Goal: Use online tool/utility: Utilize a website feature to perform a specific function

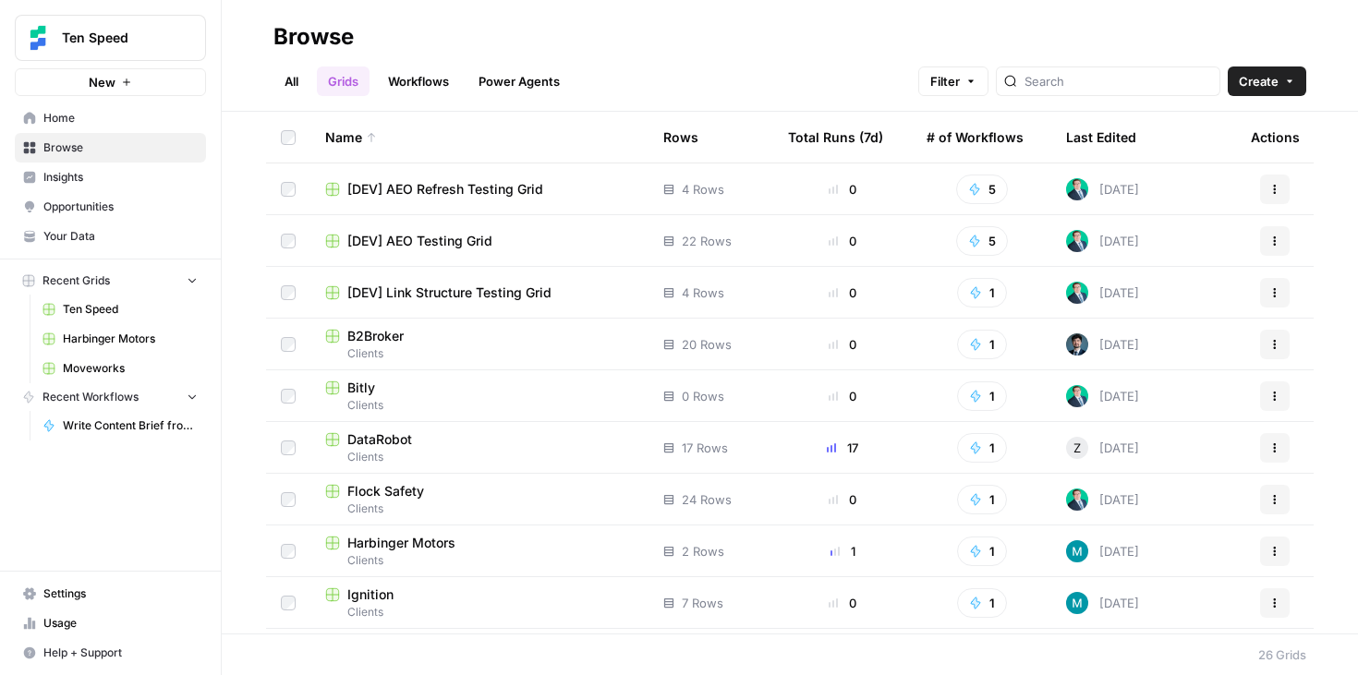
click at [418, 450] on span "Clients" at bounding box center [479, 457] width 308 height 17
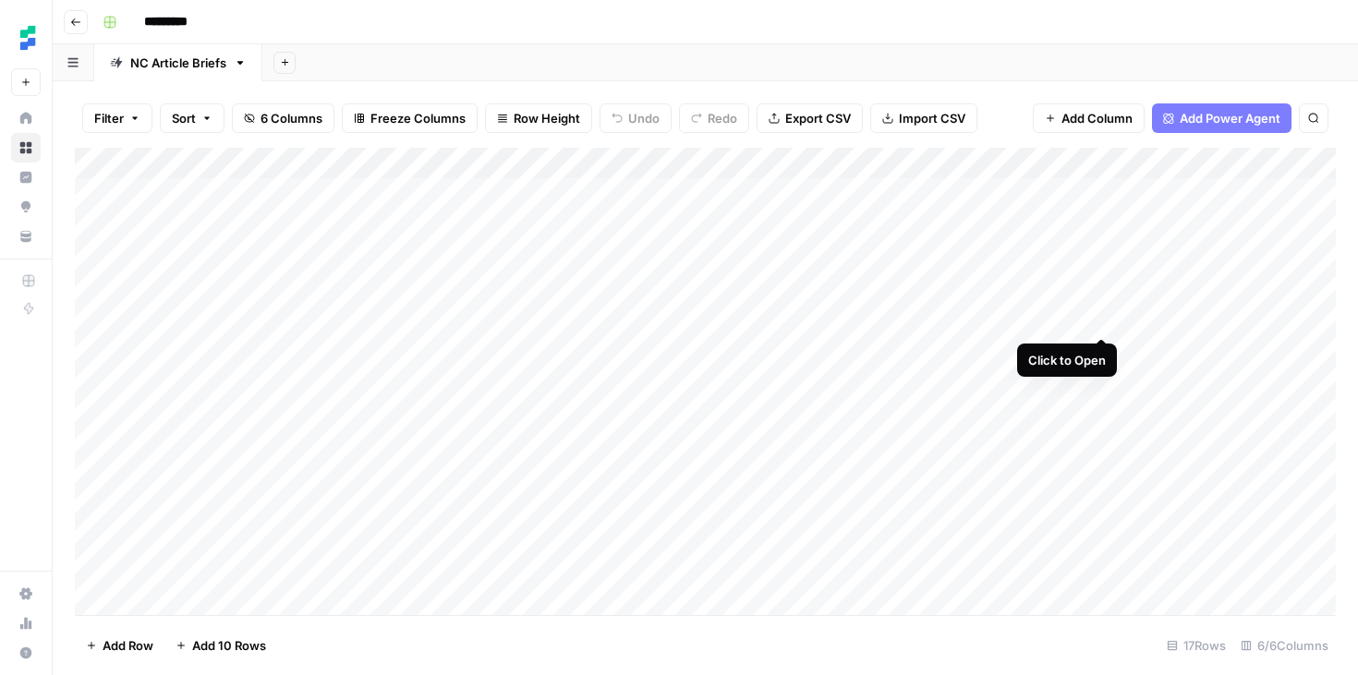
click at [1102, 319] on div "Add Column" at bounding box center [705, 381] width 1261 height 467
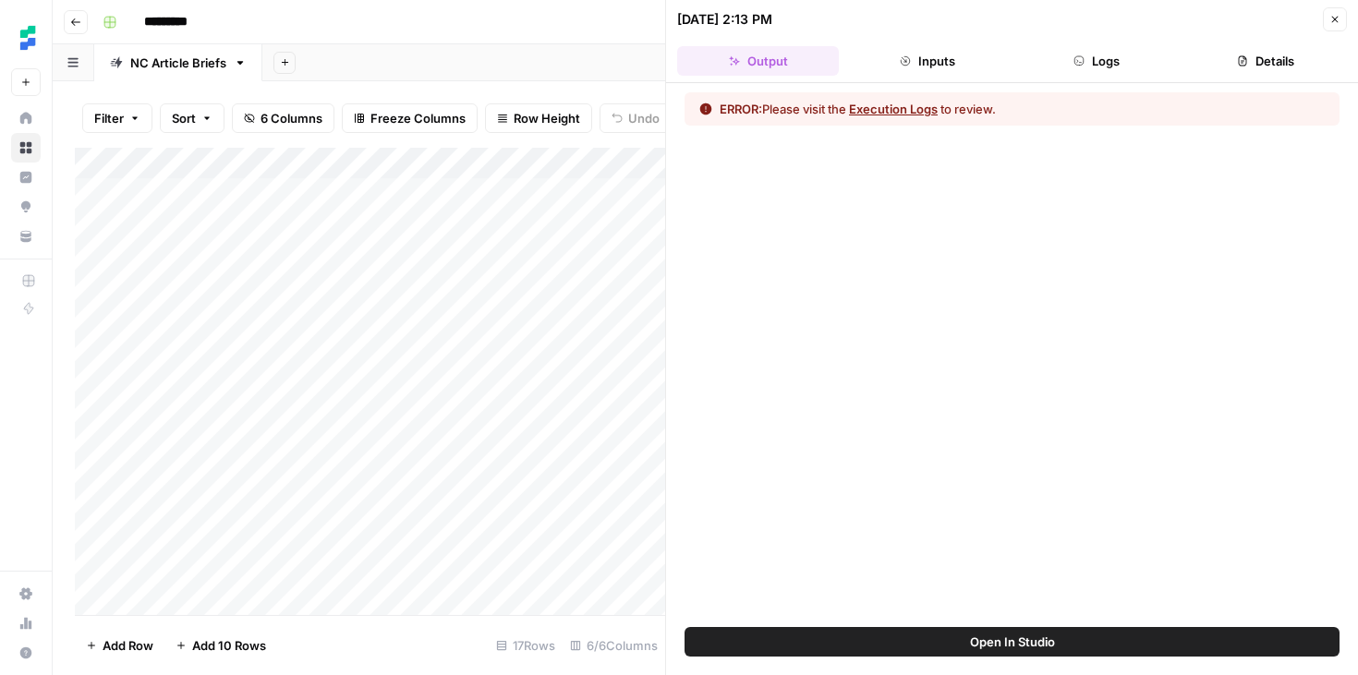
click at [1068, 62] on button "Logs" at bounding box center [1097, 61] width 162 height 30
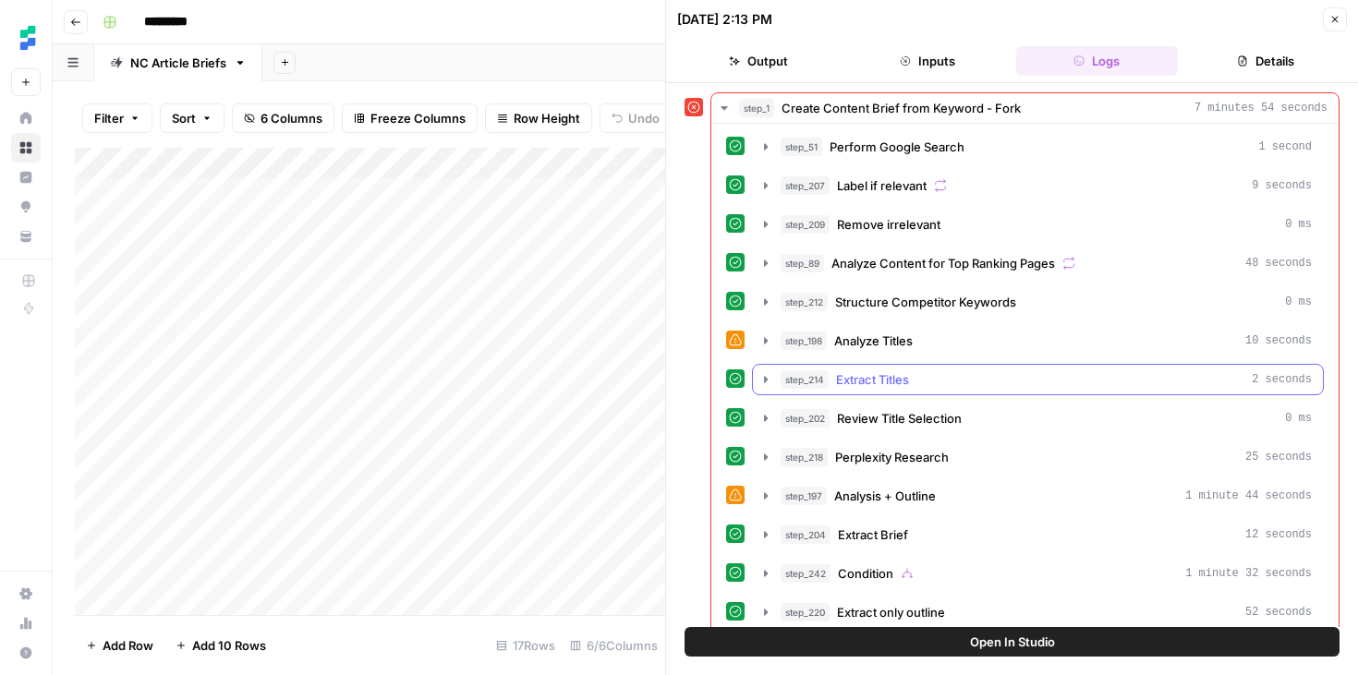
scroll to position [212, 0]
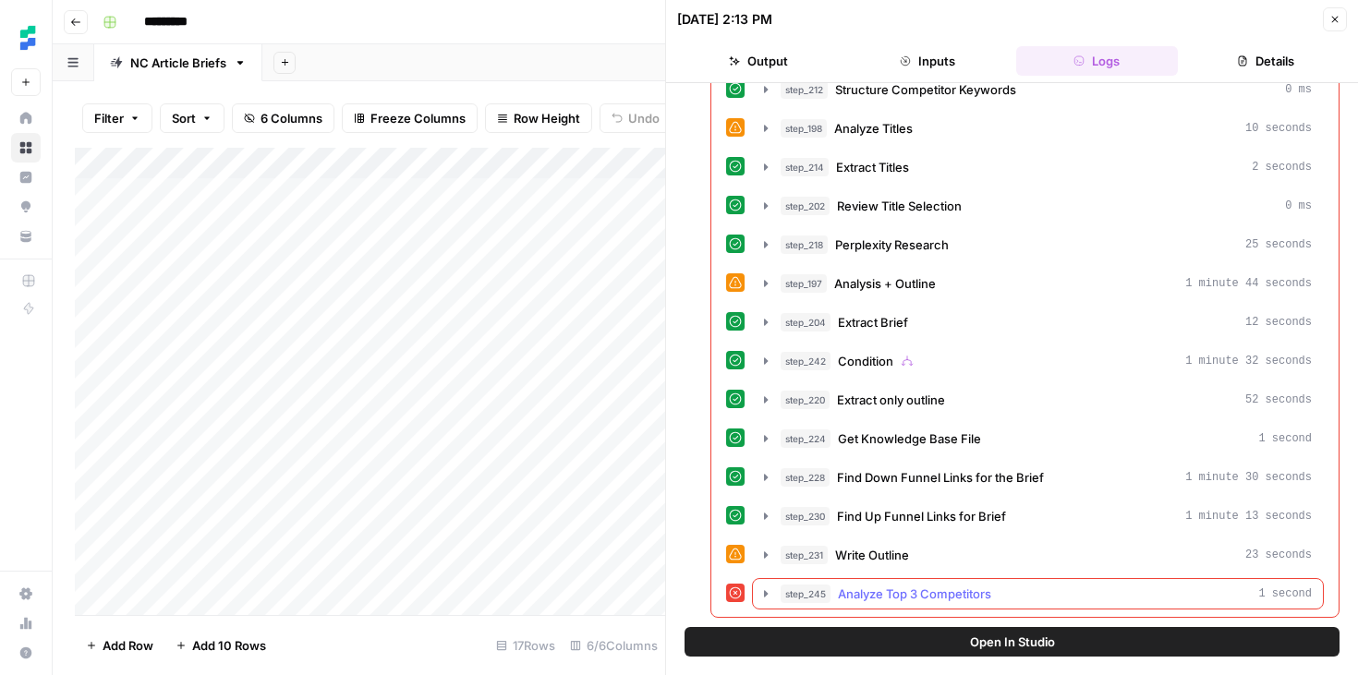
click at [1033, 593] on div "step_245 Analyze Top 3 Competitors 1 second" at bounding box center [1045, 594] width 531 height 18
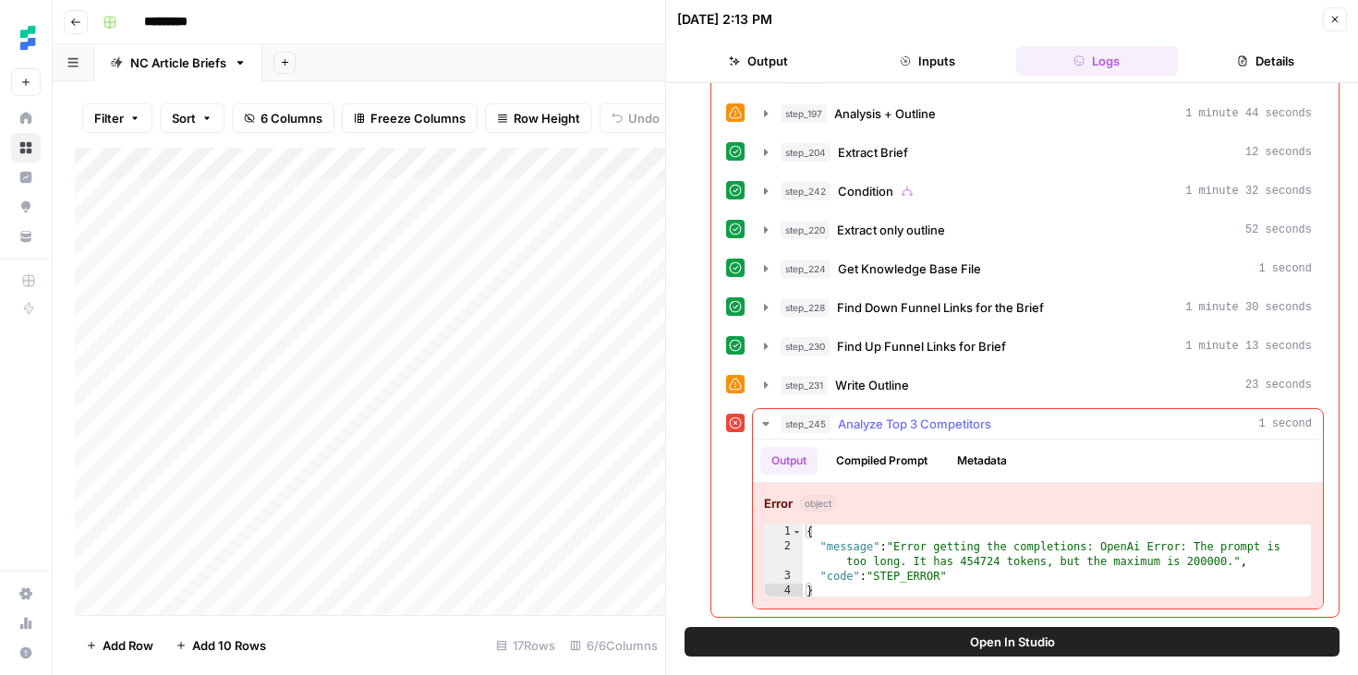
click at [910, 463] on button "Compiled Prompt" at bounding box center [882, 461] width 114 height 28
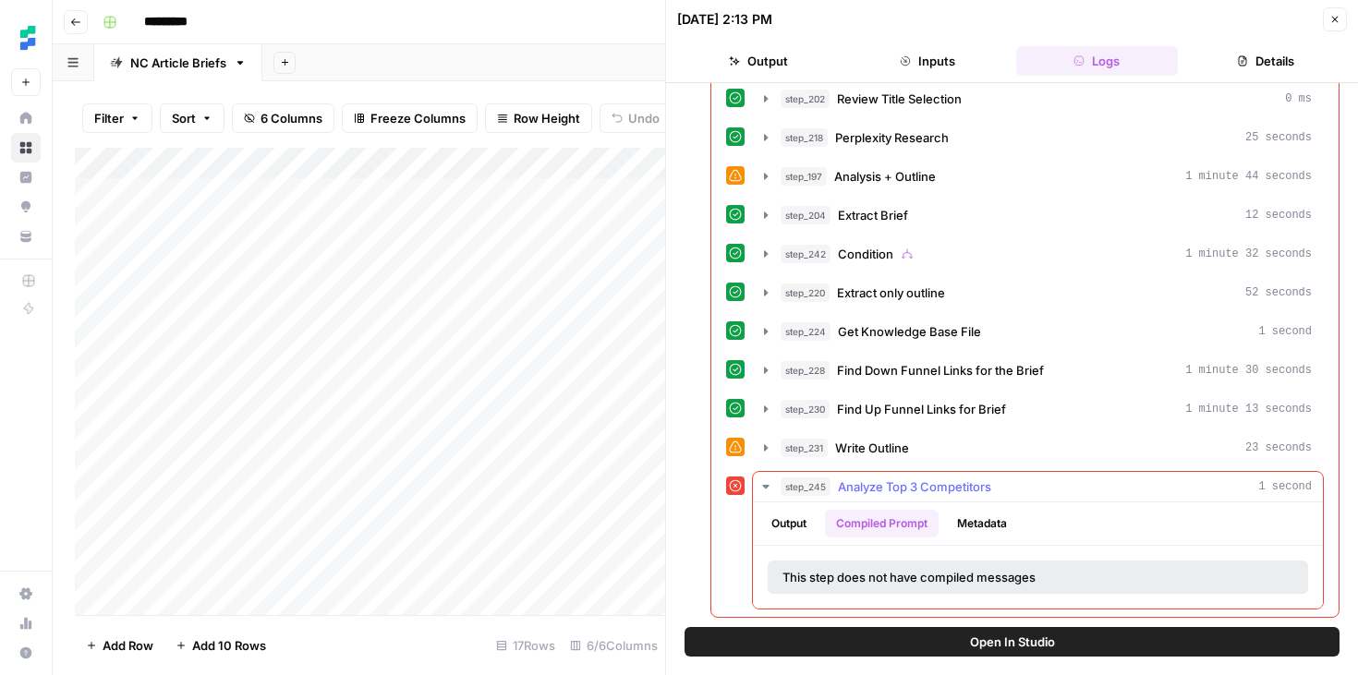
click at [798, 535] on button "Output" at bounding box center [788, 524] width 57 height 28
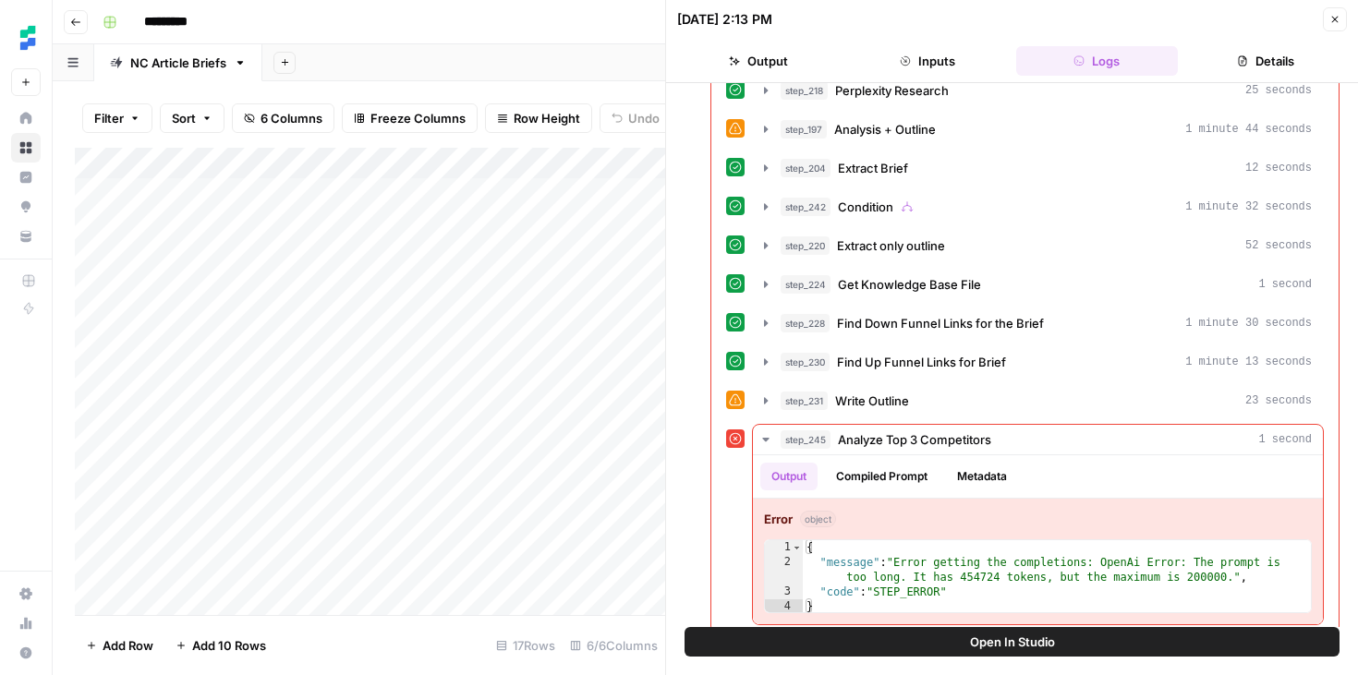
scroll to position [382, 0]
